Goal: Task Accomplishment & Management: Use online tool/utility

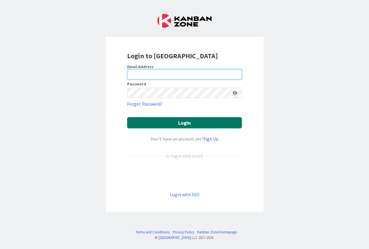
type input "[PERSON_NAME][EMAIL_ADDRESS][PERSON_NAME][DOMAIN_NAME]"
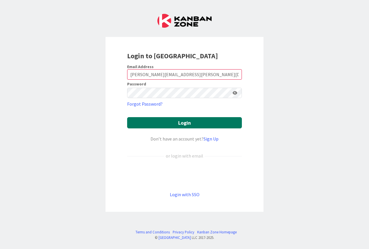
click at [178, 123] on button "Login" at bounding box center [184, 122] width 115 height 11
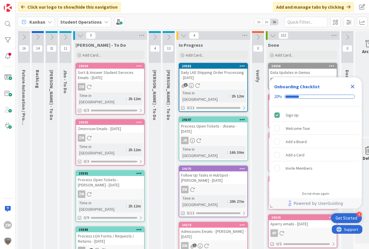
click at [353, 87] on icon "Close Checklist" at bounding box center [353, 87] width 4 height 4
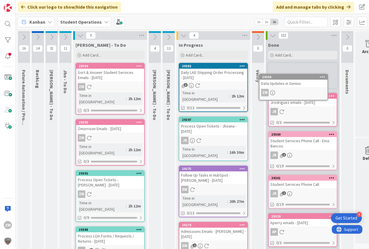
scroll to position [0, 3]
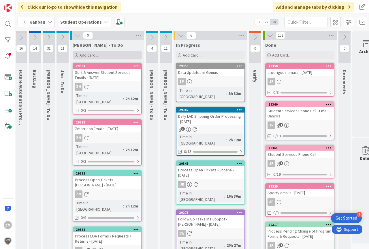
click at [86, 53] on span "Add Card..." at bounding box center [89, 55] width 18 height 5
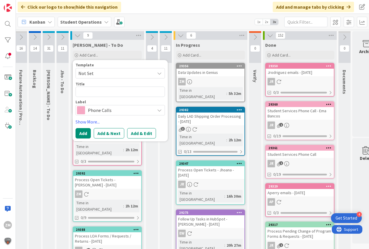
click at [160, 74] on icon at bounding box center [159, 73] width 5 height 5
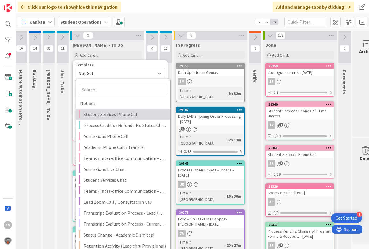
click at [105, 112] on span "Student Services Phone Call" at bounding box center [125, 114] width 83 height 8
type textarea "x"
type textarea "Student Services Phone Call"
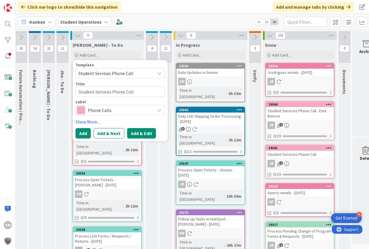
click at [138, 134] on button "Add & Edit" at bounding box center [141, 133] width 29 height 10
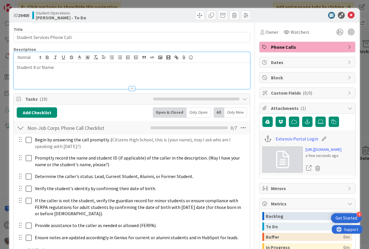
click at [66, 63] on div "Student # or Name:" at bounding box center [132, 76] width 236 height 26
click at [348, 15] on icon at bounding box center [351, 15] width 7 height 7
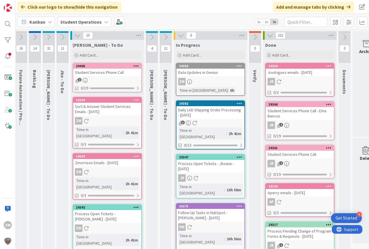
click at [134, 66] on icon at bounding box center [136, 66] width 5 height 4
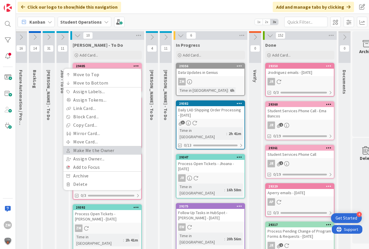
click at [84, 151] on link "Make Me the Owner" at bounding box center [102, 150] width 78 height 8
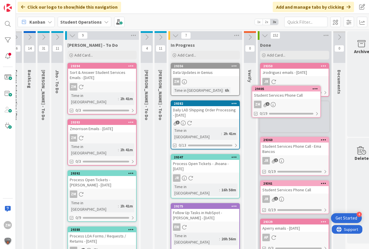
scroll to position [0, 17]
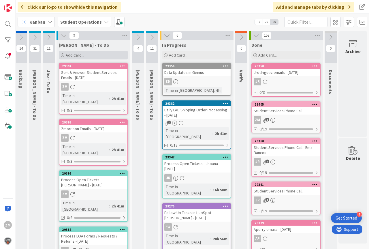
click at [67, 56] on span "Add Card..." at bounding box center [75, 55] width 18 height 5
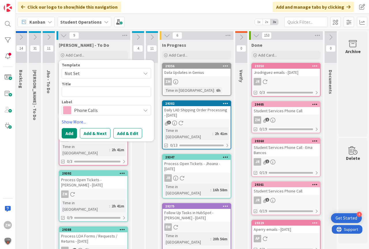
click at [148, 74] on span "Not Set" at bounding box center [106, 73] width 89 height 10
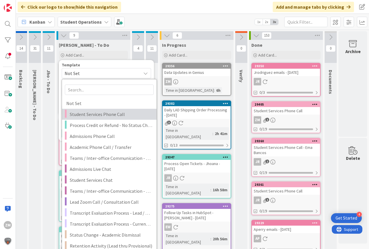
click at [94, 114] on span "Student Services Phone Call" at bounding box center [111, 114] width 83 height 8
type textarea "x"
type textarea "Student Services Phone Call"
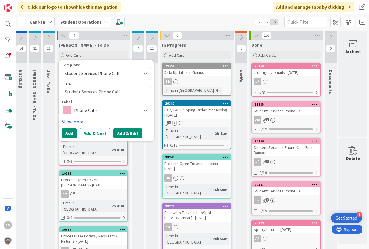
click at [126, 132] on button "Add & Edit" at bounding box center [127, 133] width 29 height 10
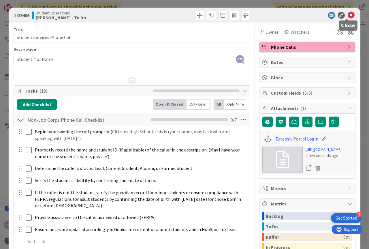
click at [348, 14] on icon at bounding box center [351, 15] width 7 height 7
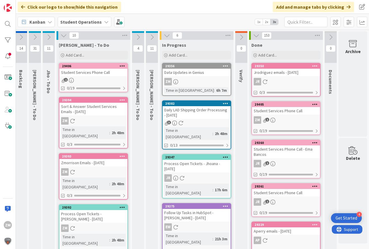
click at [123, 64] on icon at bounding box center [122, 66] width 5 height 4
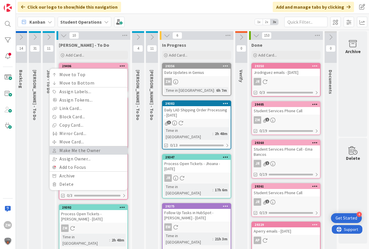
click at [80, 149] on link "Make Me the Owner" at bounding box center [89, 150] width 78 height 8
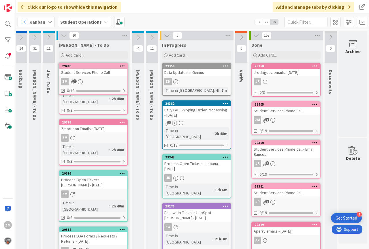
scroll to position [0, 11]
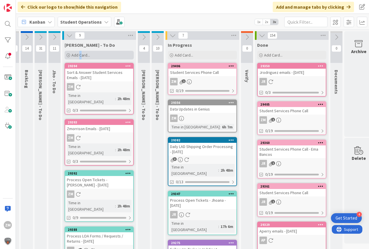
click at [80, 54] on span "Add Card..." at bounding box center [81, 55] width 18 height 5
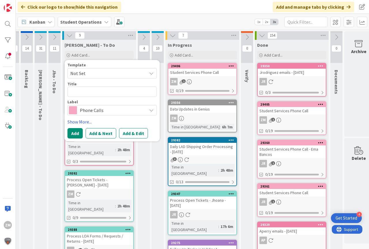
click at [153, 74] on icon at bounding box center [151, 73] width 5 height 5
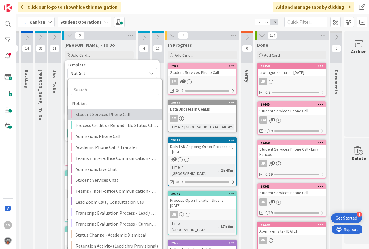
click at [85, 113] on span "Student Services Phone Call" at bounding box center [117, 114] width 83 height 8
type textarea "x"
type textarea "Student Services Phone Call"
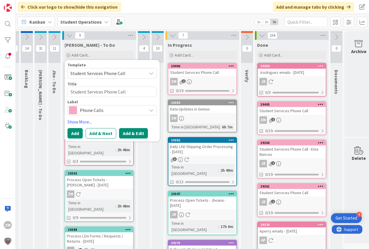
click at [134, 135] on button "Add & Edit" at bounding box center [133, 133] width 29 height 10
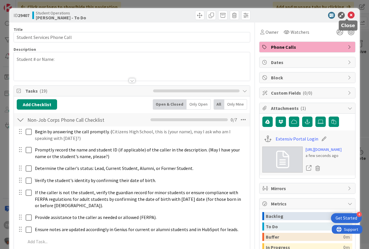
click at [348, 16] on icon at bounding box center [351, 15] width 7 height 7
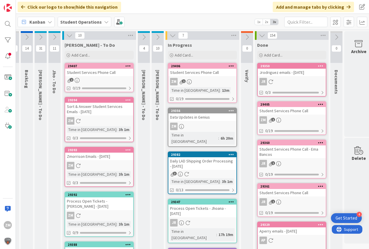
click at [128, 67] on icon at bounding box center [127, 66] width 5 height 4
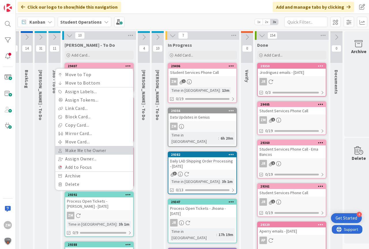
click at [95, 152] on link "Make Me the Owner" at bounding box center [94, 150] width 78 height 8
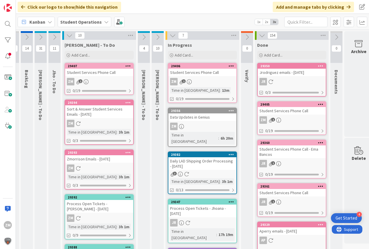
scroll to position [0, 10]
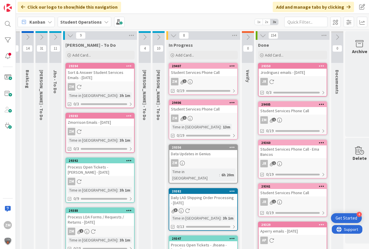
click at [193, 86] on div "29407 Student Services Phone Call ZM 1 0/19" at bounding box center [203, 79] width 69 height 32
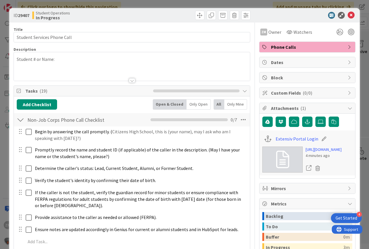
click at [65, 59] on p "Student # or Name:" at bounding box center [132, 59] width 231 height 7
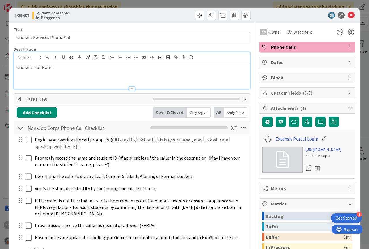
click at [63, 67] on p "Student # or Name:" at bounding box center [132, 67] width 231 height 7
click at [348, 17] on icon at bounding box center [351, 15] width 7 height 7
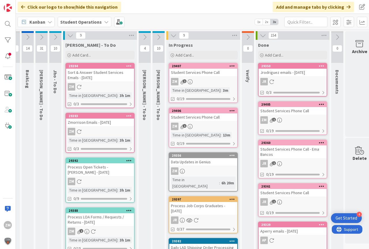
click at [192, 80] on icon at bounding box center [190, 81] width 5 height 5
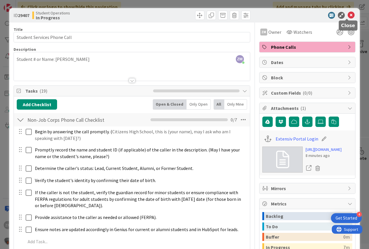
click at [348, 15] on icon at bounding box center [351, 15] width 7 height 7
